Goal: Task Accomplishment & Management: Manage account settings

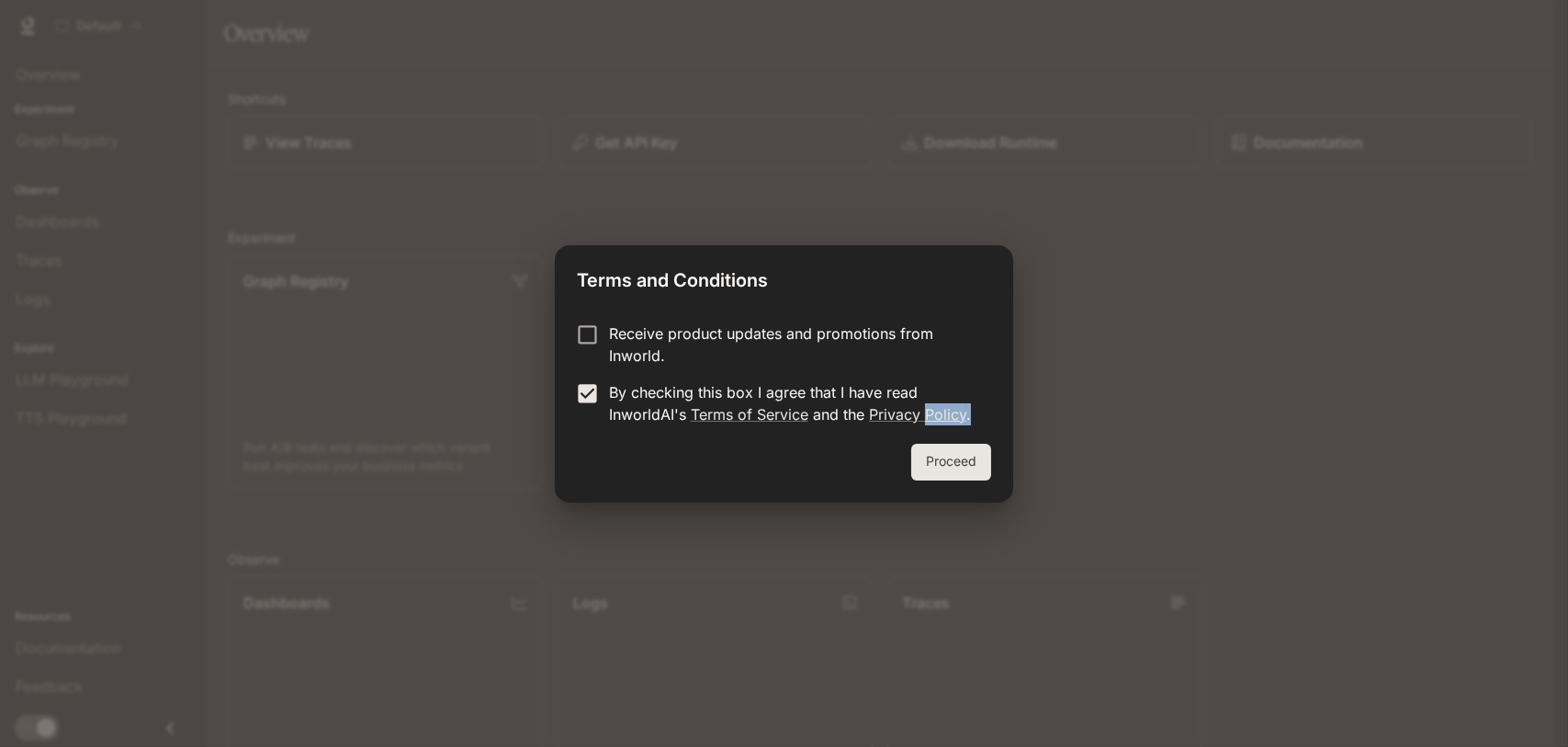
click at [929, 443] on div "Terms and Conditions Receive product updates and promotions from Inworld. By ch…" at bounding box center [784, 373] width 457 height 257
click at [951, 464] on button "Proceed" at bounding box center [951, 461] width 80 height 37
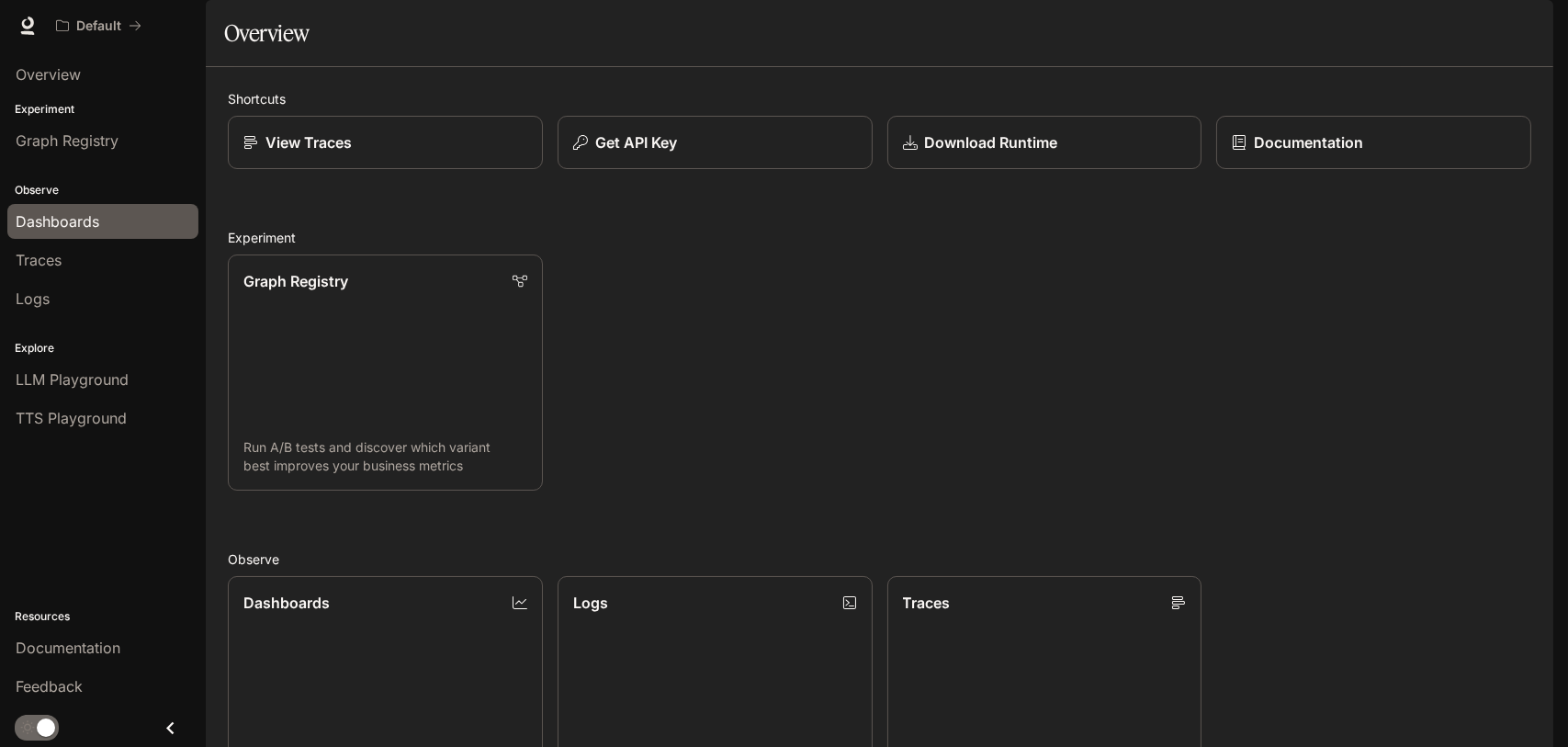
click at [41, 224] on span "Dashboards" at bounding box center [57, 221] width 84 height 22
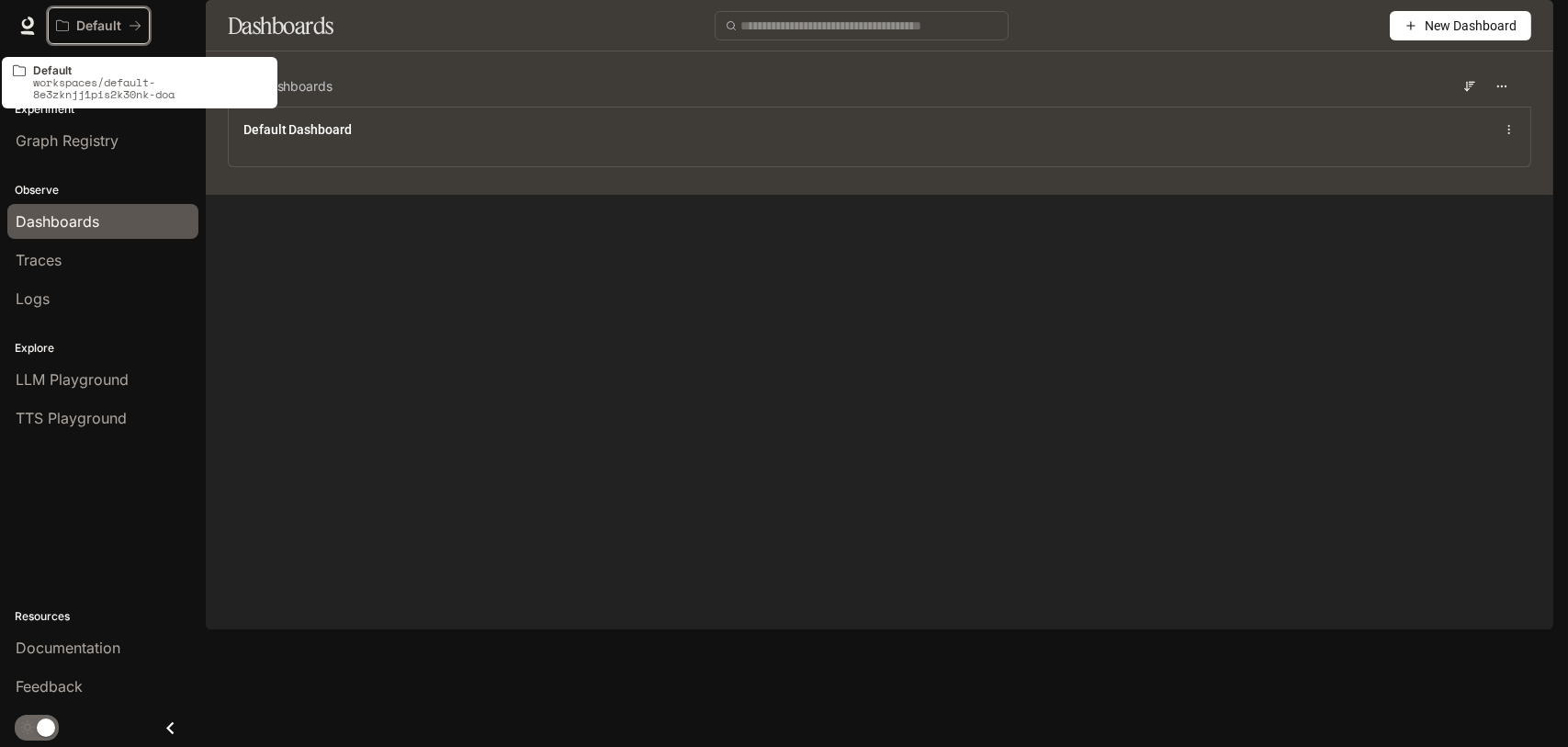
drag, startPoint x: 116, startPoint y: 143, endPoint x: 118, endPoint y: 194, distance: 51.0
click at [118, 188] on div "Skip to main content Default Documentation Documentation Portal Overview Experi…" at bounding box center [784, 373] width 1568 height 747
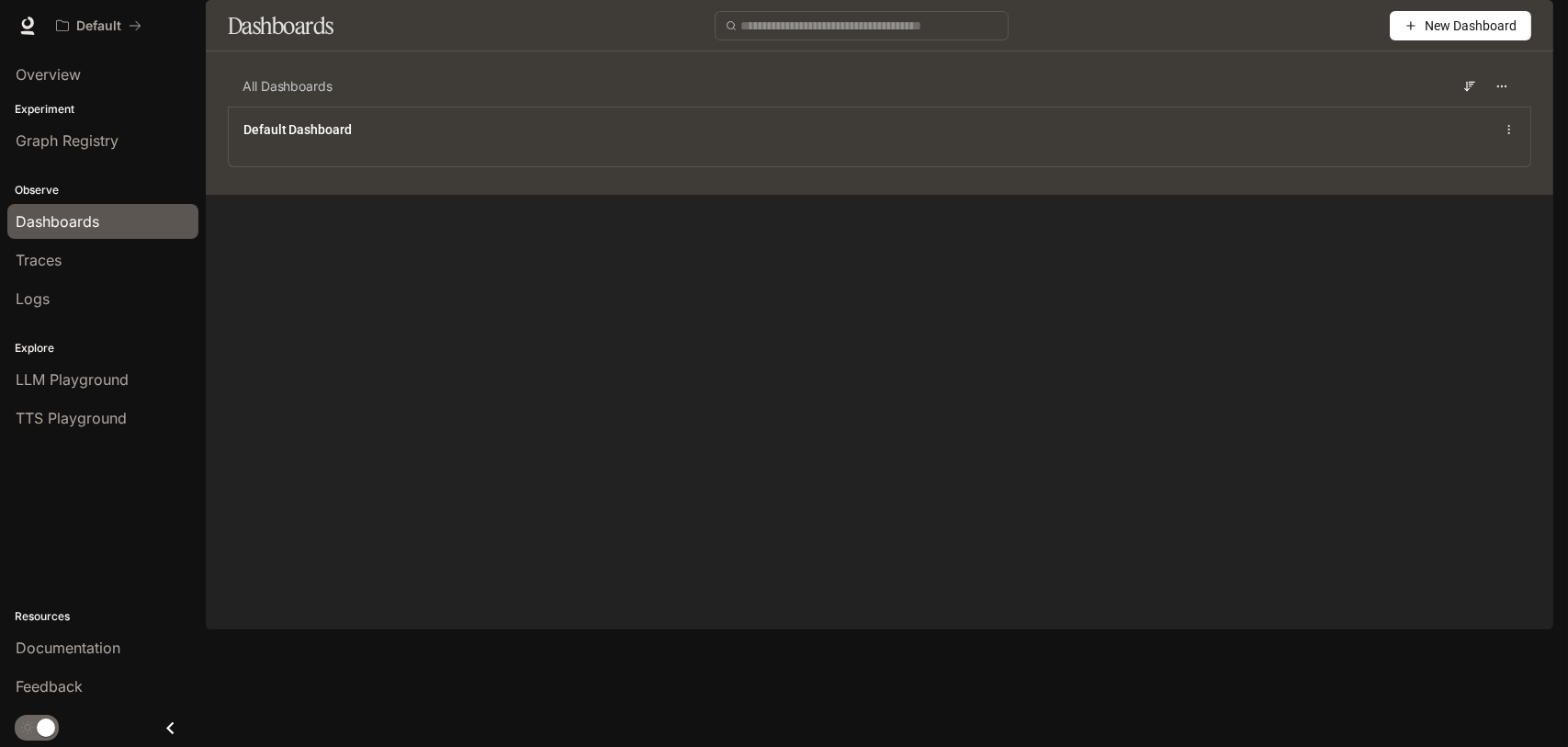
click at [1526, 30] on img "button" at bounding box center [1527, 26] width 26 height 26
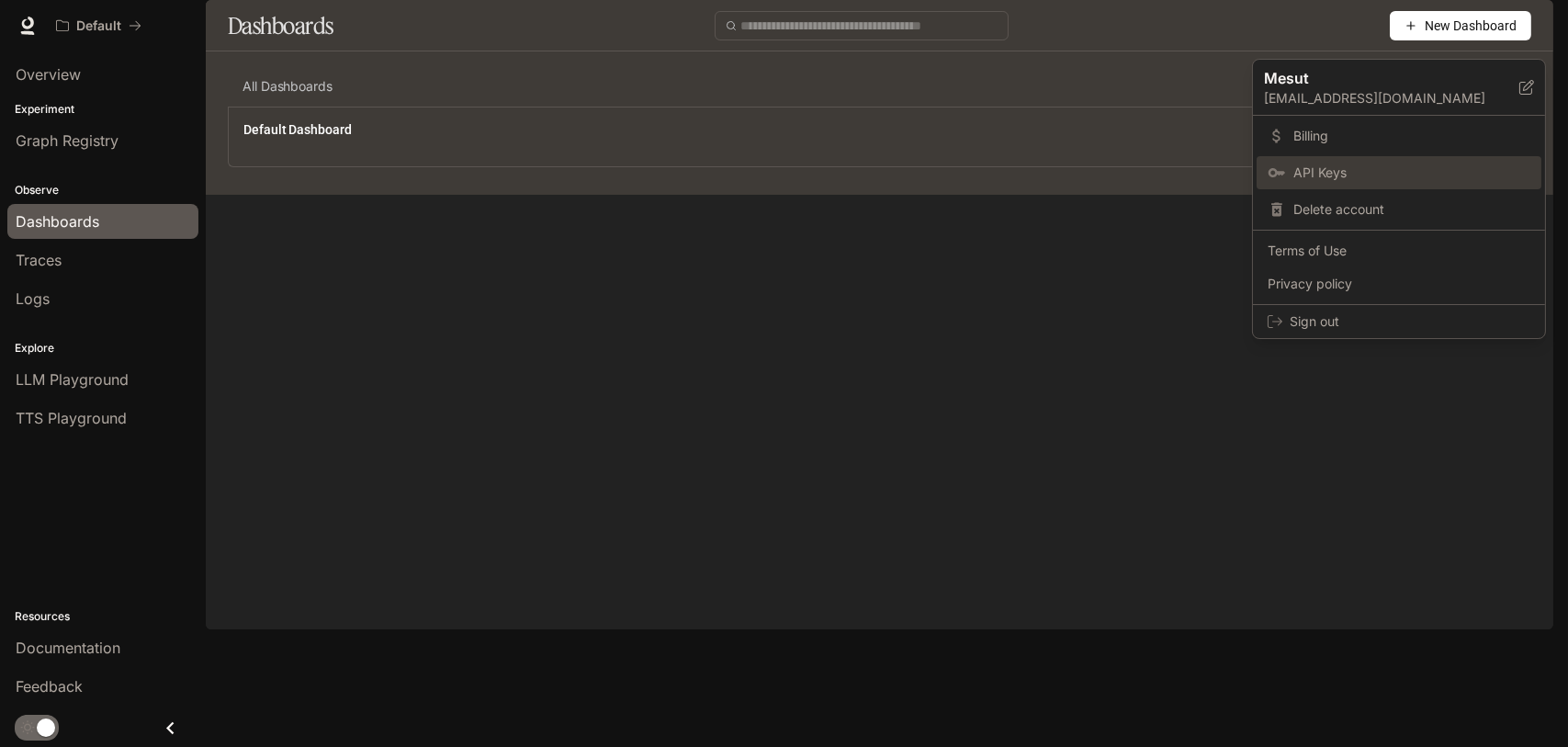
click at [1314, 185] on link "API Keys" at bounding box center [1399, 173] width 285 height 33
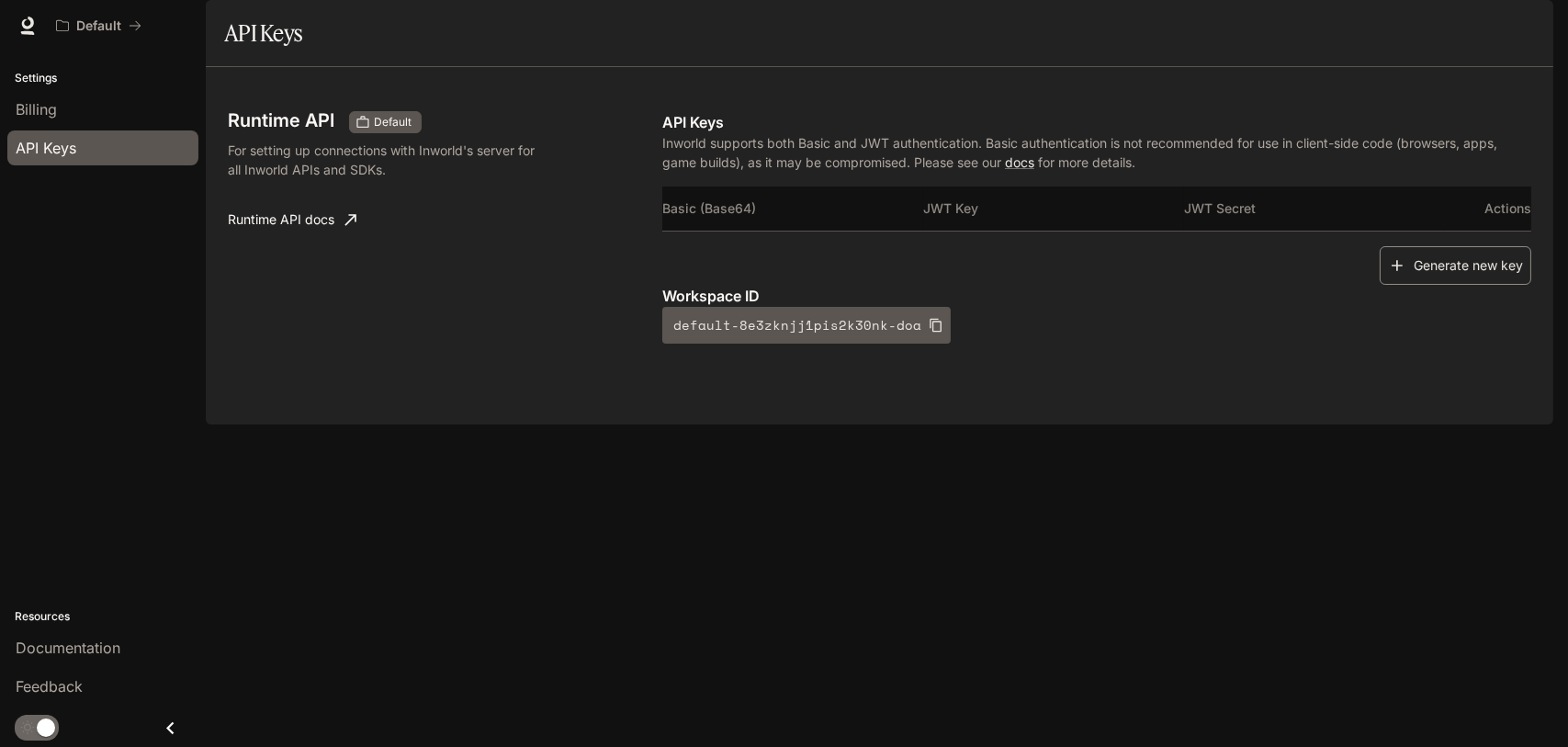
click at [1392, 286] on button "Generate new key" at bounding box center [1456, 266] width 152 height 40
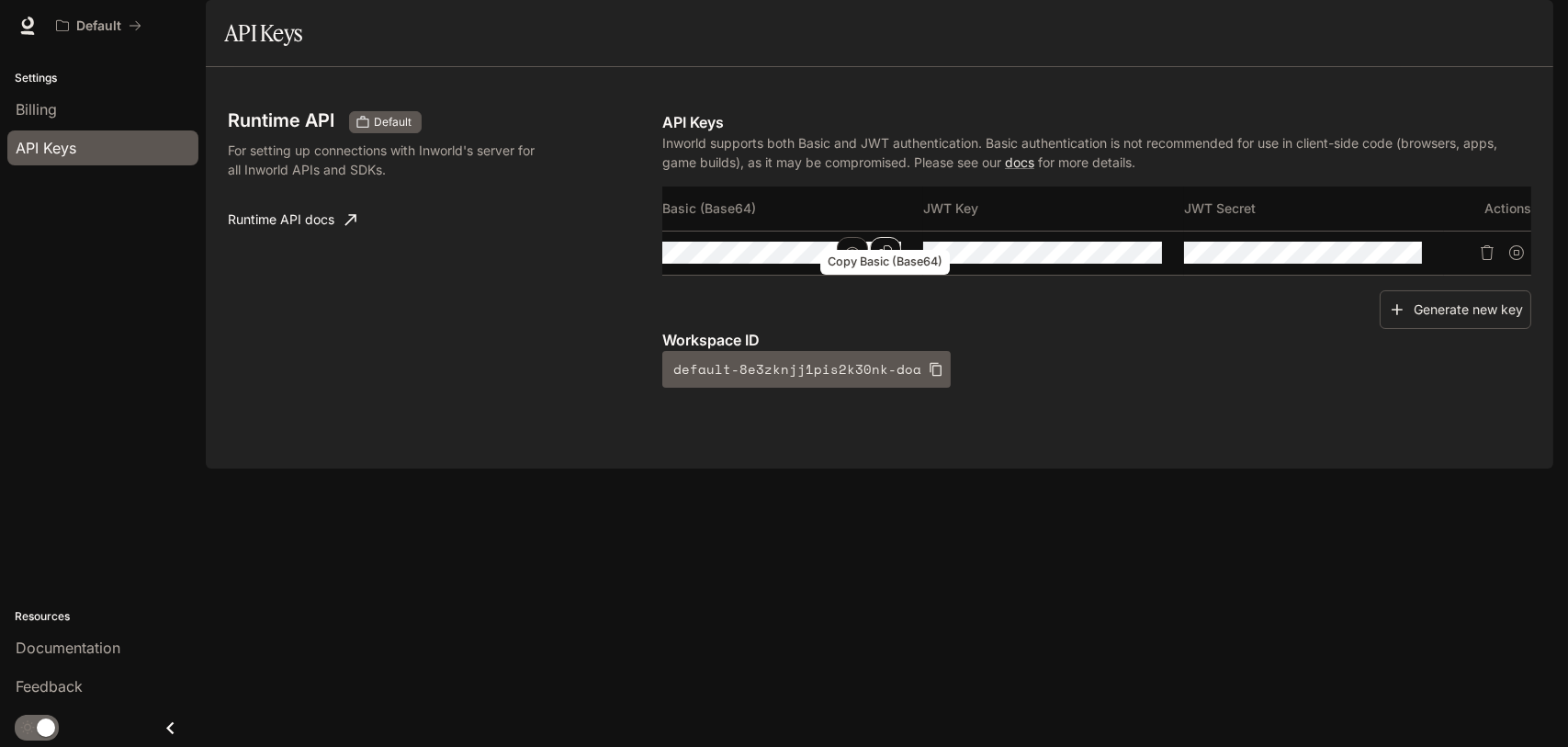
click at [887, 260] on icon "Copy Basic (Base64)" at bounding box center [885, 252] width 14 height 14
click at [570, 278] on div "Runtime API Default For setting up connections with Inworld's server for all In…" at bounding box center [445, 249] width 435 height 276
click at [1400, 260] on icon "Copy Secret" at bounding box center [1406, 252] width 14 height 14
click at [896, 269] on button "Copy Basic (Base64)" at bounding box center [886, 252] width 31 height 31
click at [856, 258] on icon "button" at bounding box center [851, 252] width 14 height 11
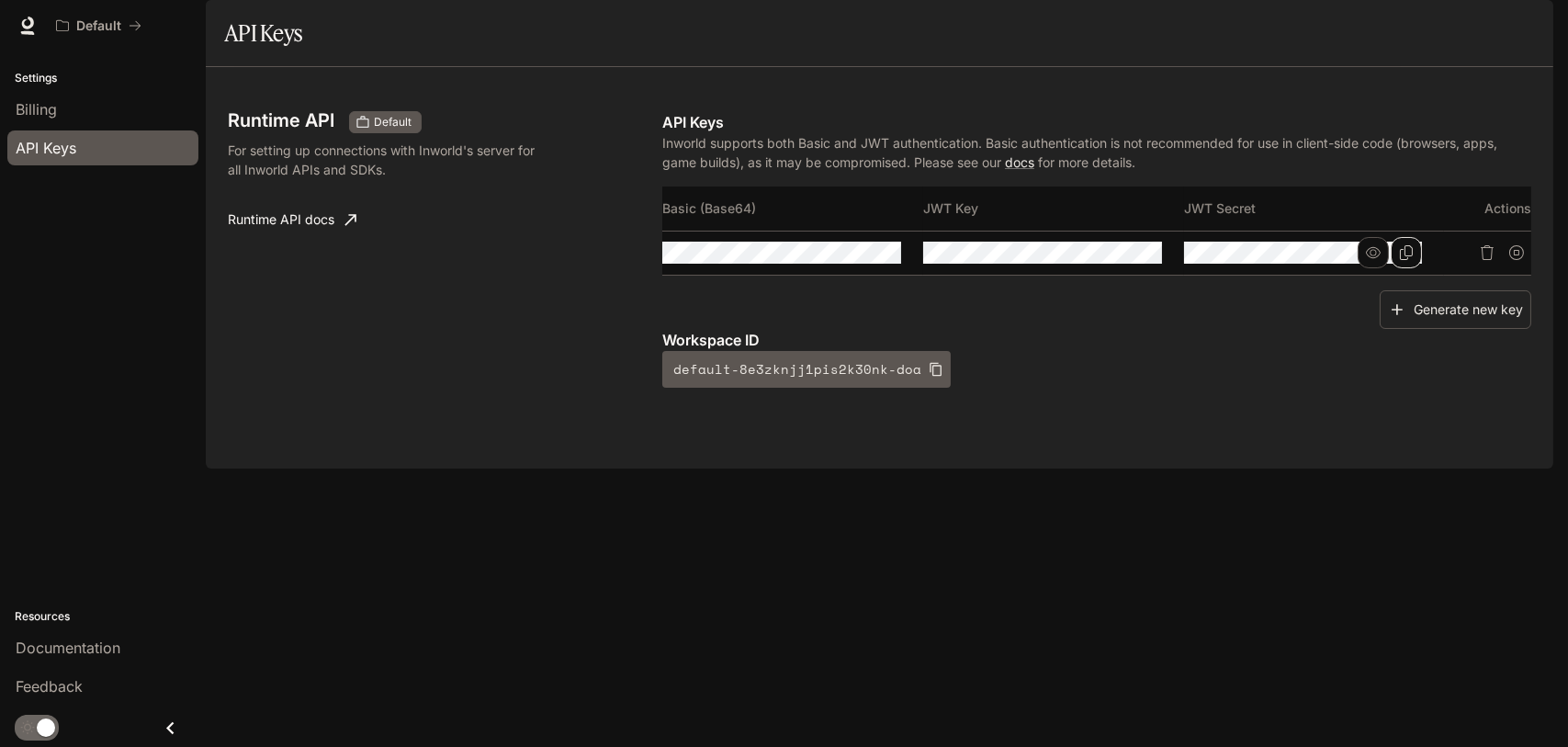
scroll to position [0, 948]
click at [1007, 274] on tr at bounding box center [1097, 252] width 869 height 44
click at [490, 55] on section "API Keys" at bounding box center [880, 33] width 1348 height 67
click at [1325, 351] on p "Workspace ID" at bounding box center [1097, 339] width 869 height 22
click at [1431, 329] on button "Generate new key" at bounding box center [1456, 310] width 152 height 40
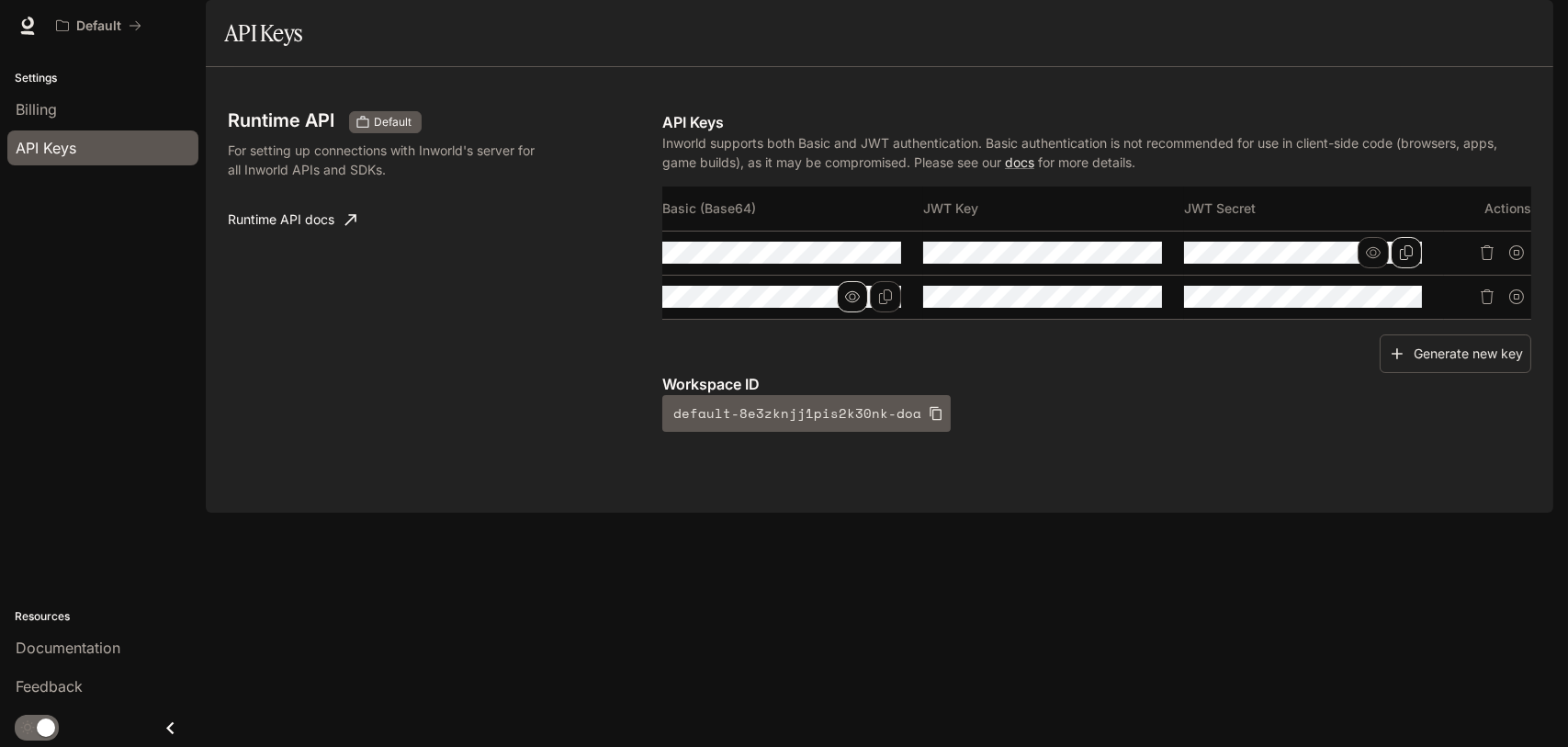
click at [855, 302] on icon "button" at bounding box center [851, 297] width 14 height 11
click at [849, 304] on icon "button" at bounding box center [851, 296] width 14 height 14
click at [887, 304] on icon "Copy Basic (Base64)" at bounding box center [886, 296] width 13 height 14
click at [849, 302] on icon "button" at bounding box center [851, 297] width 14 height 11
click at [999, 319] on tr at bounding box center [1097, 296] width 869 height 44
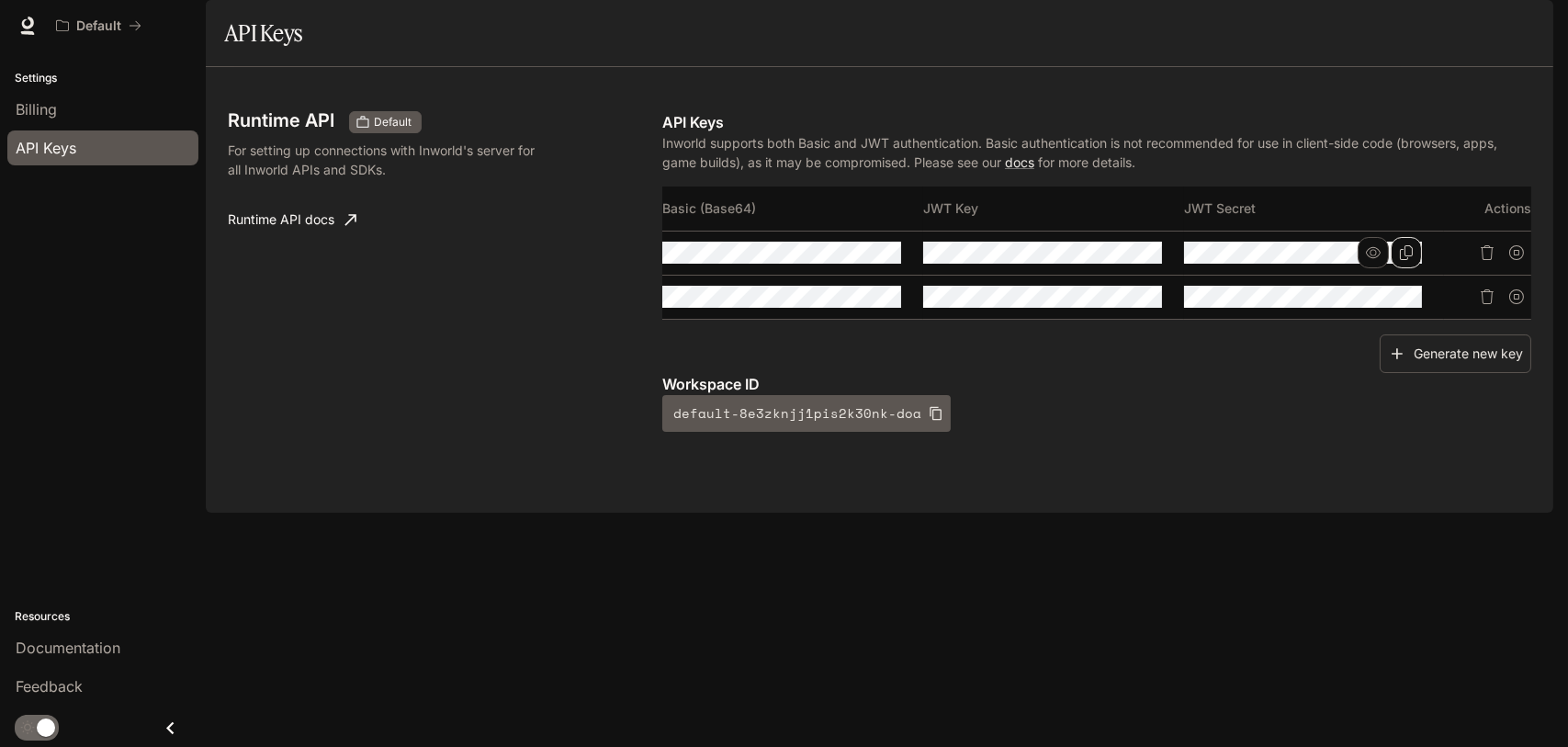
click at [1282, 395] on p "Workspace ID" at bounding box center [1097, 383] width 869 height 22
click at [738, 172] on p "Inworld supports both Basic and JWT authentication. Basic authentication is not…" at bounding box center [1097, 152] width 869 height 39
click at [1107, 260] on icon "button" at bounding box center [1112, 252] width 14 height 14
click at [1402, 260] on icon "Copy Secret" at bounding box center [1406, 252] width 14 height 14
click at [1376, 258] on icon "button" at bounding box center [1372, 252] width 14 height 11
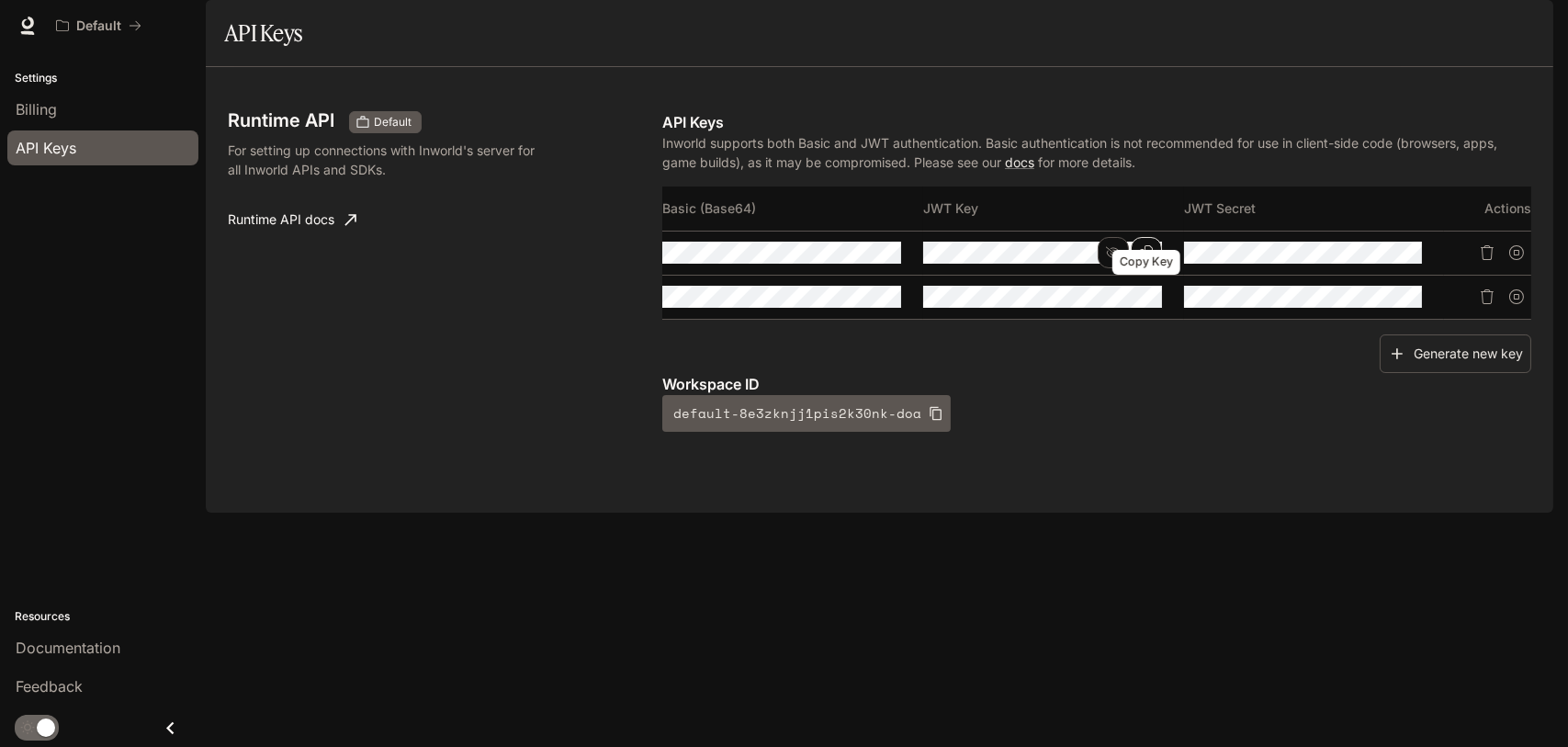
click at [1137, 269] on button "Copy Key" at bounding box center [1146, 252] width 31 height 31
click at [1383, 312] on button "button" at bounding box center [1372, 296] width 31 height 31
click at [1397, 312] on button "Copy Secret" at bounding box center [1406, 296] width 31 height 31
